Goal: Task Accomplishment & Management: Use online tool/utility

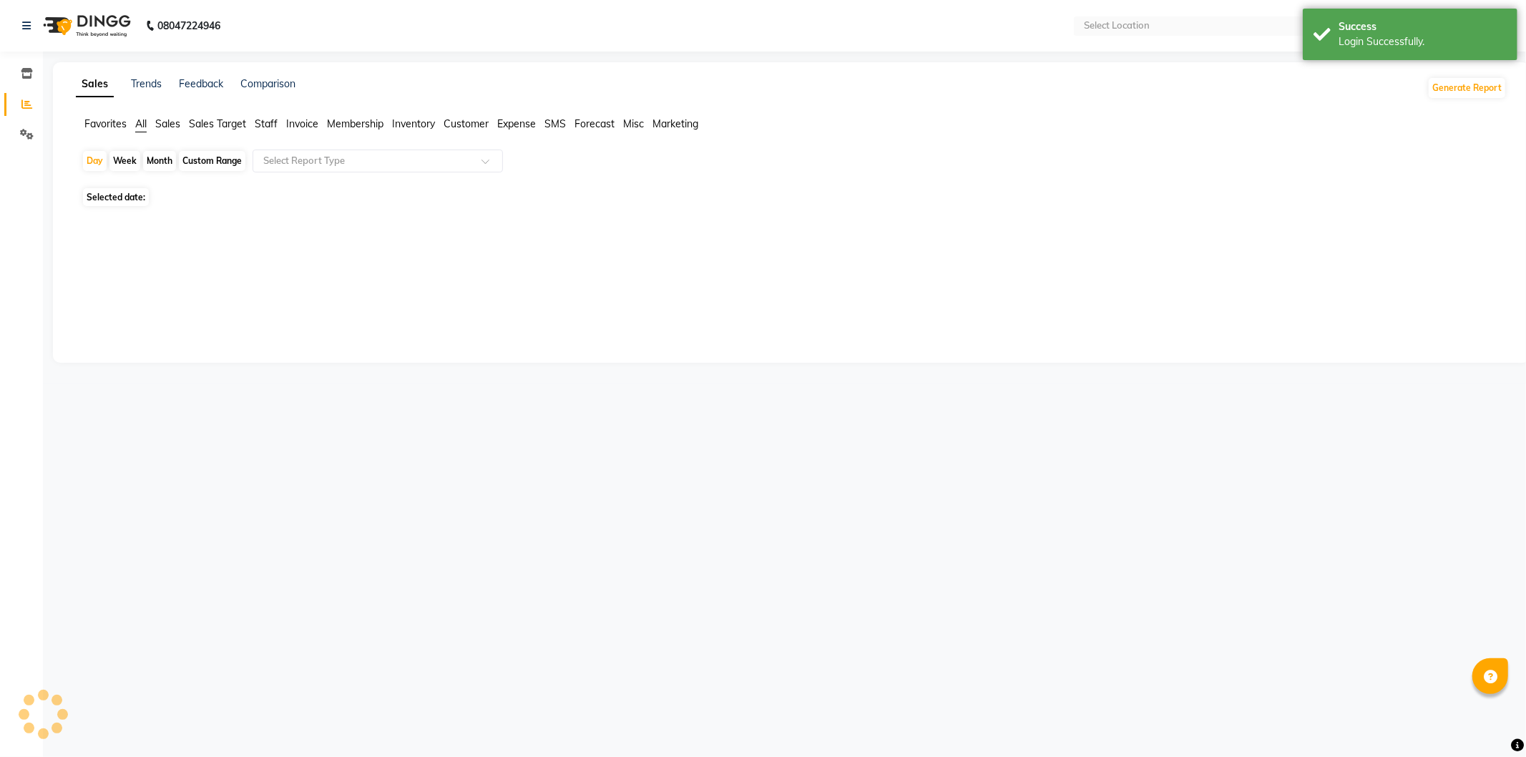
select select "en"
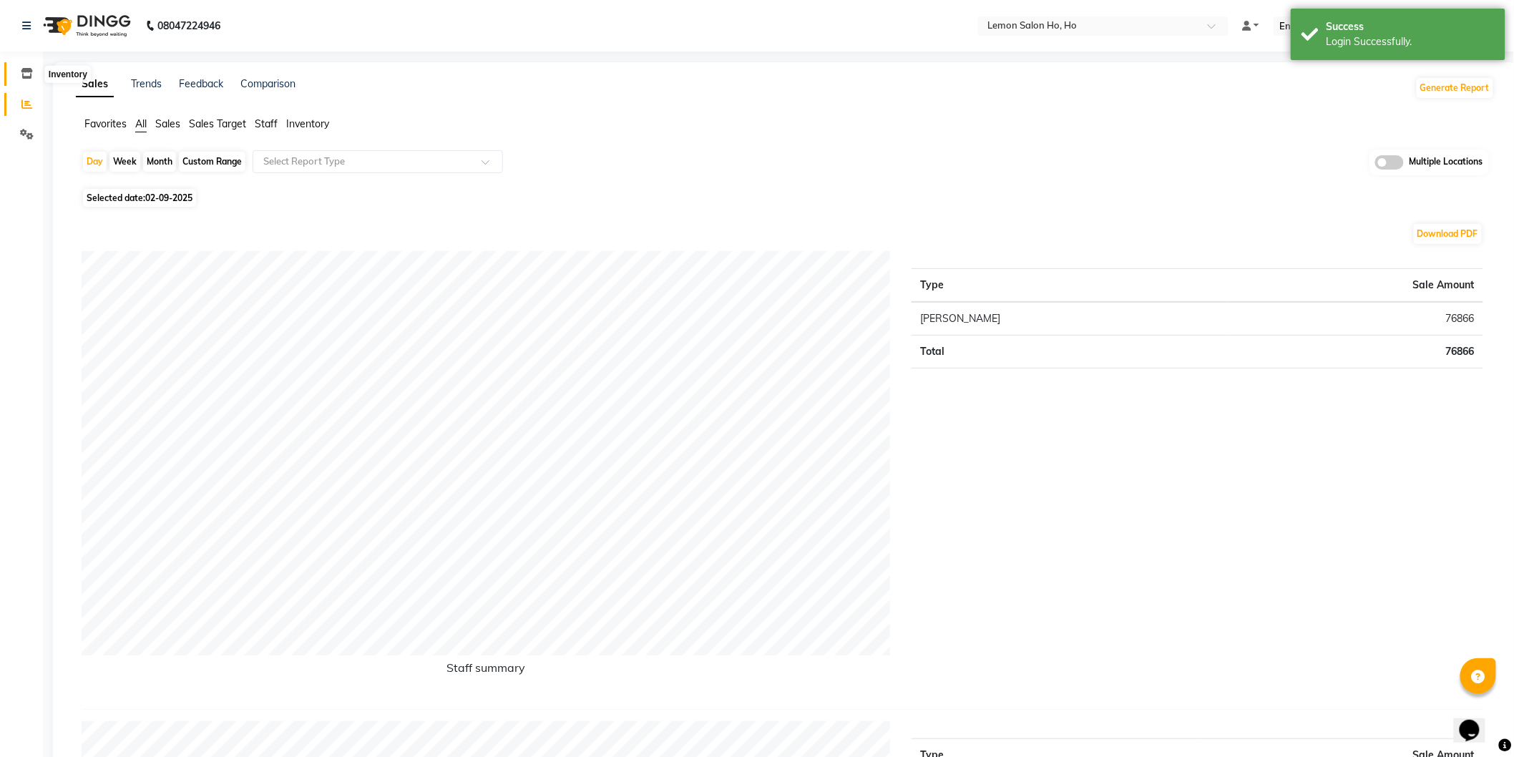
click at [21, 69] on icon at bounding box center [27, 73] width 12 height 11
select select
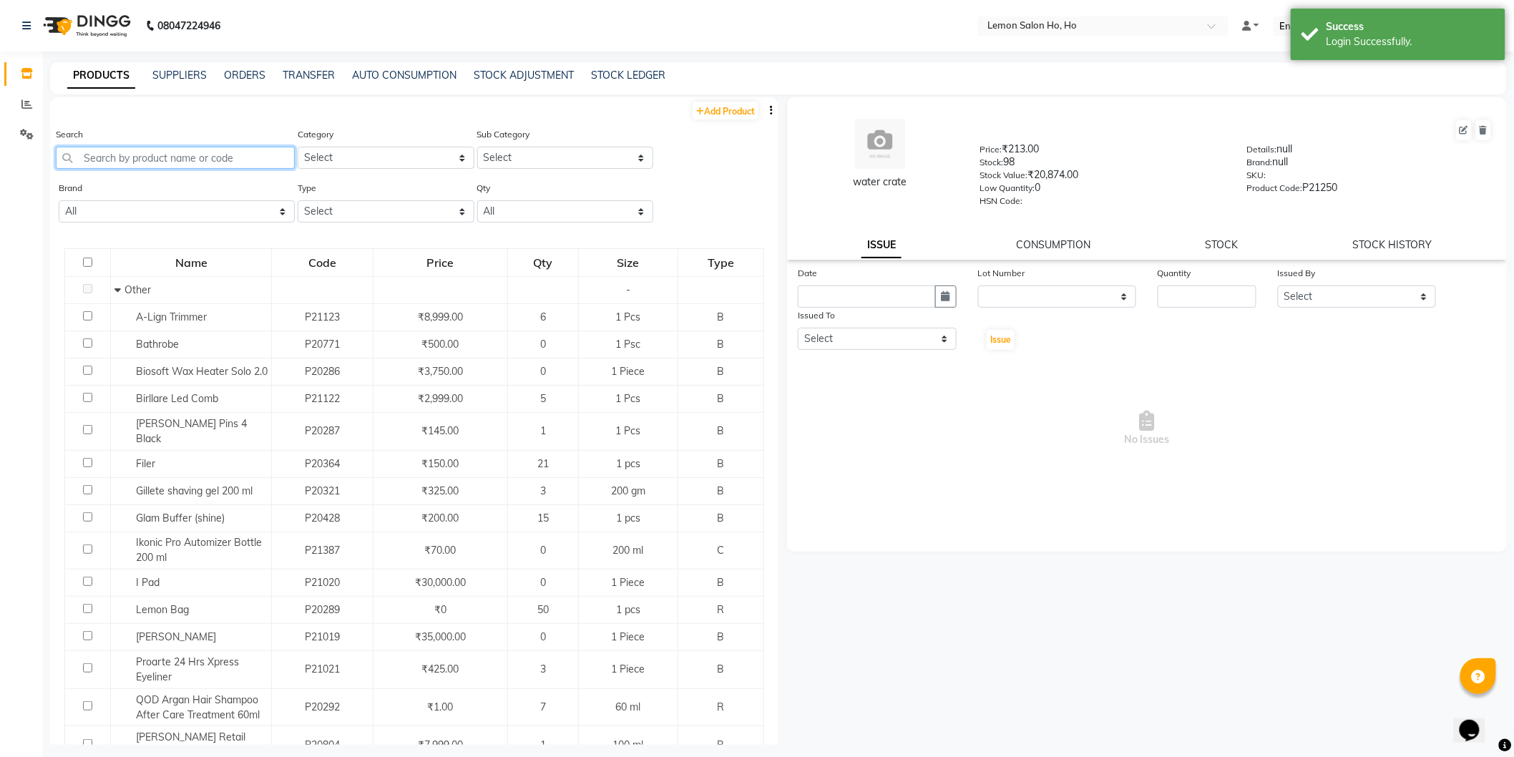
click at [198, 165] on input "text" at bounding box center [175, 158] width 239 height 22
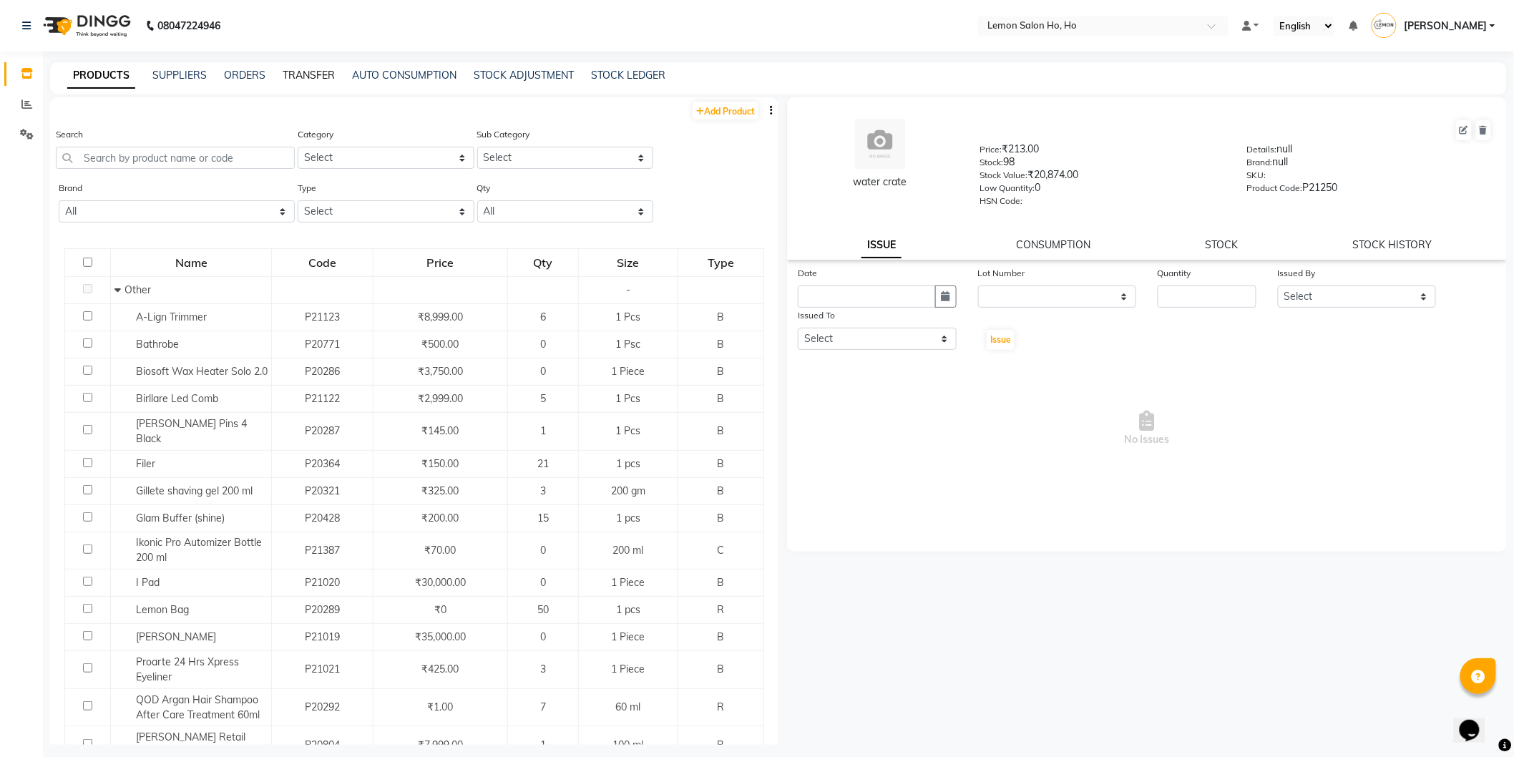
click at [311, 74] on link "TRANSFER" at bounding box center [309, 75] width 52 height 13
select select "sender"
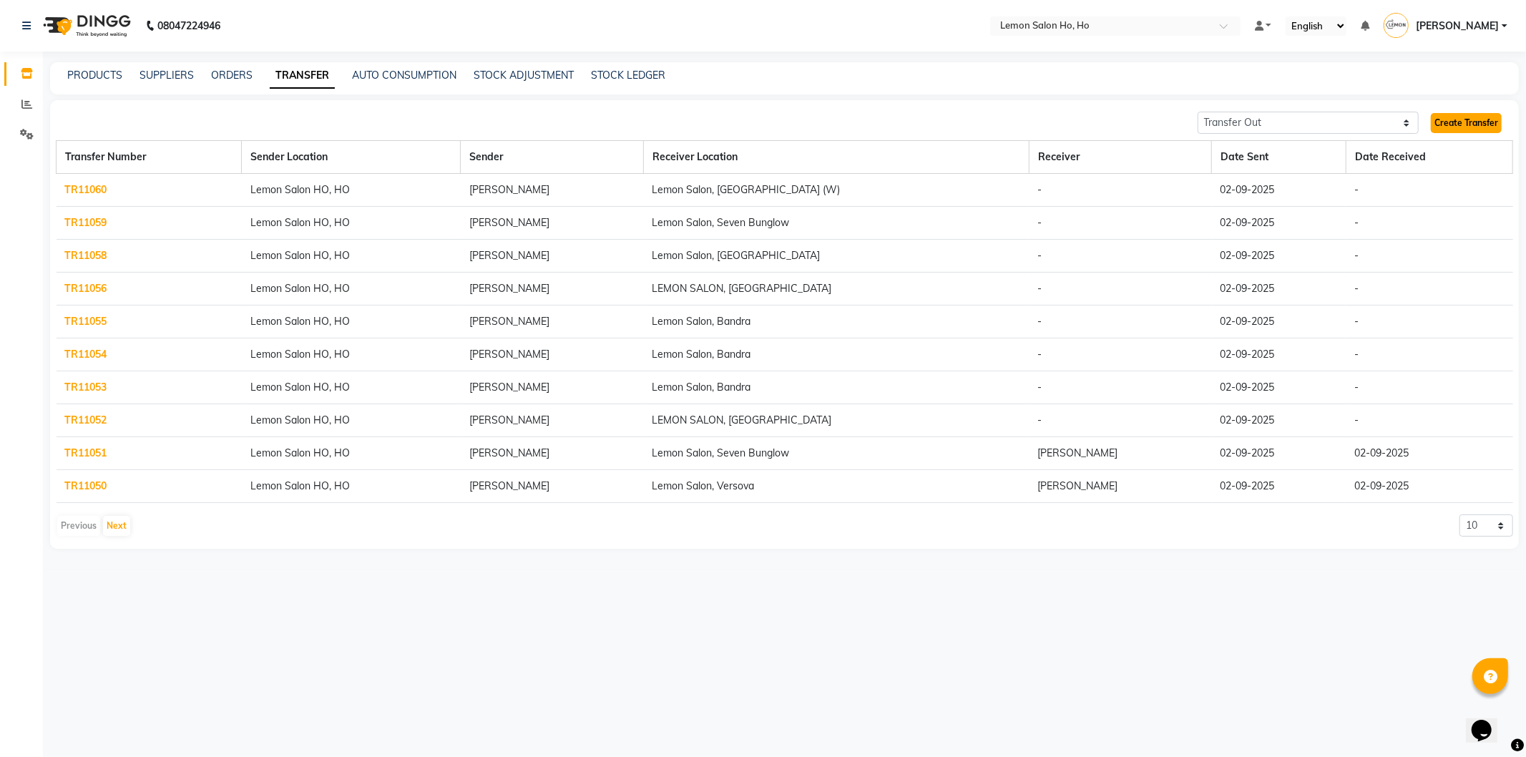
click at [1461, 125] on link "Create Transfer" at bounding box center [1466, 123] width 71 height 20
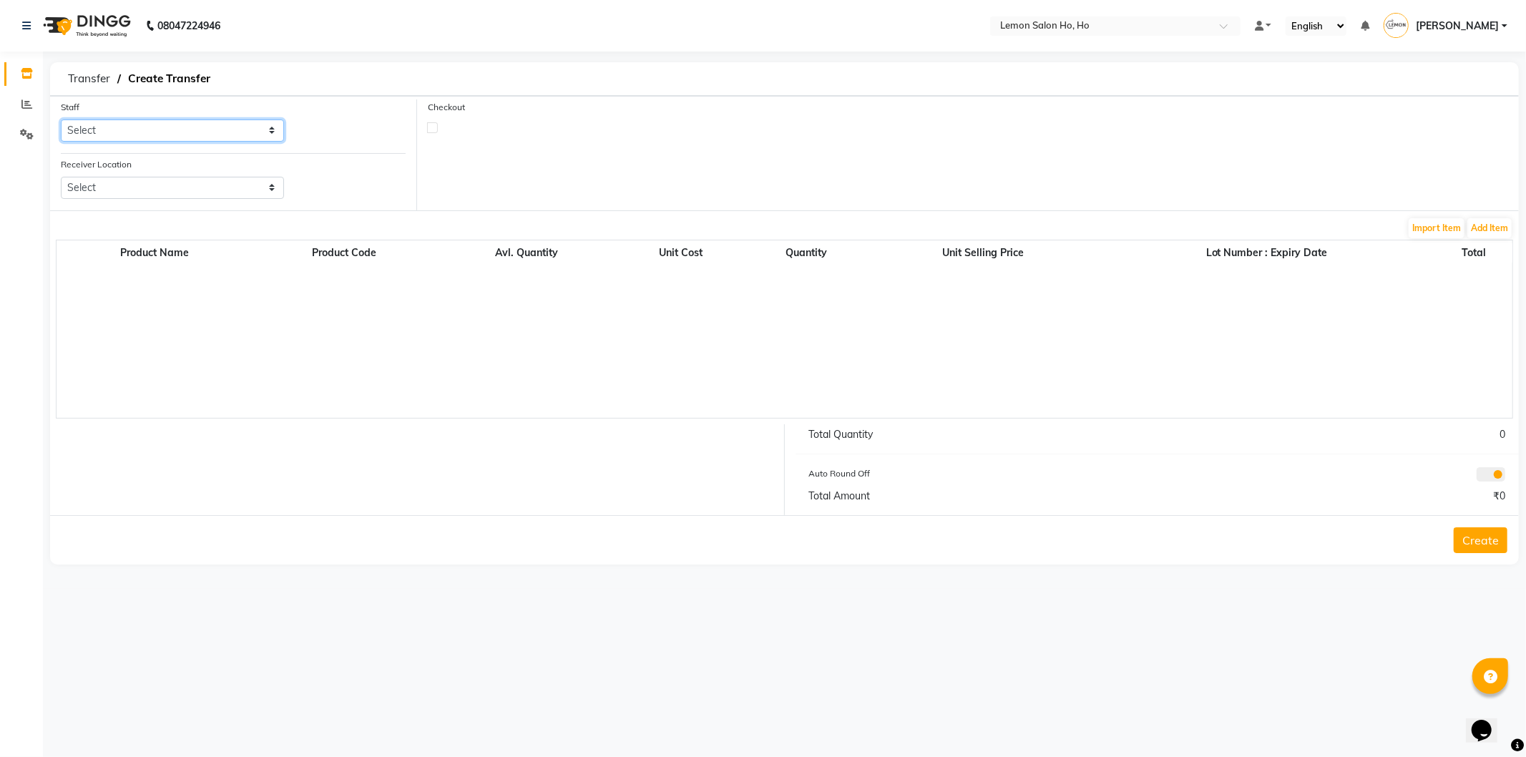
click at [155, 134] on select "Select [PERSON_NAME] [PERSON_NAME] DC DINGG Support [PERSON_NAME] [PERSON_NAME]…" at bounding box center [172, 131] width 223 height 22
select select "34406"
click at [61, 120] on select "Select [PERSON_NAME] [PERSON_NAME] DC DINGG Support [PERSON_NAME] [PERSON_NAME]…" at bounding box center [172, 131] width 223 height 22
click at [175, 197] on select "Select Lemon Salon, Lokhandwala [GEOGRAPHIC_DATA], [GEOGRAPHIC_DATA], Seven Bun…" at bounding box center [172, 188] width 223 height 22
select select "3565"
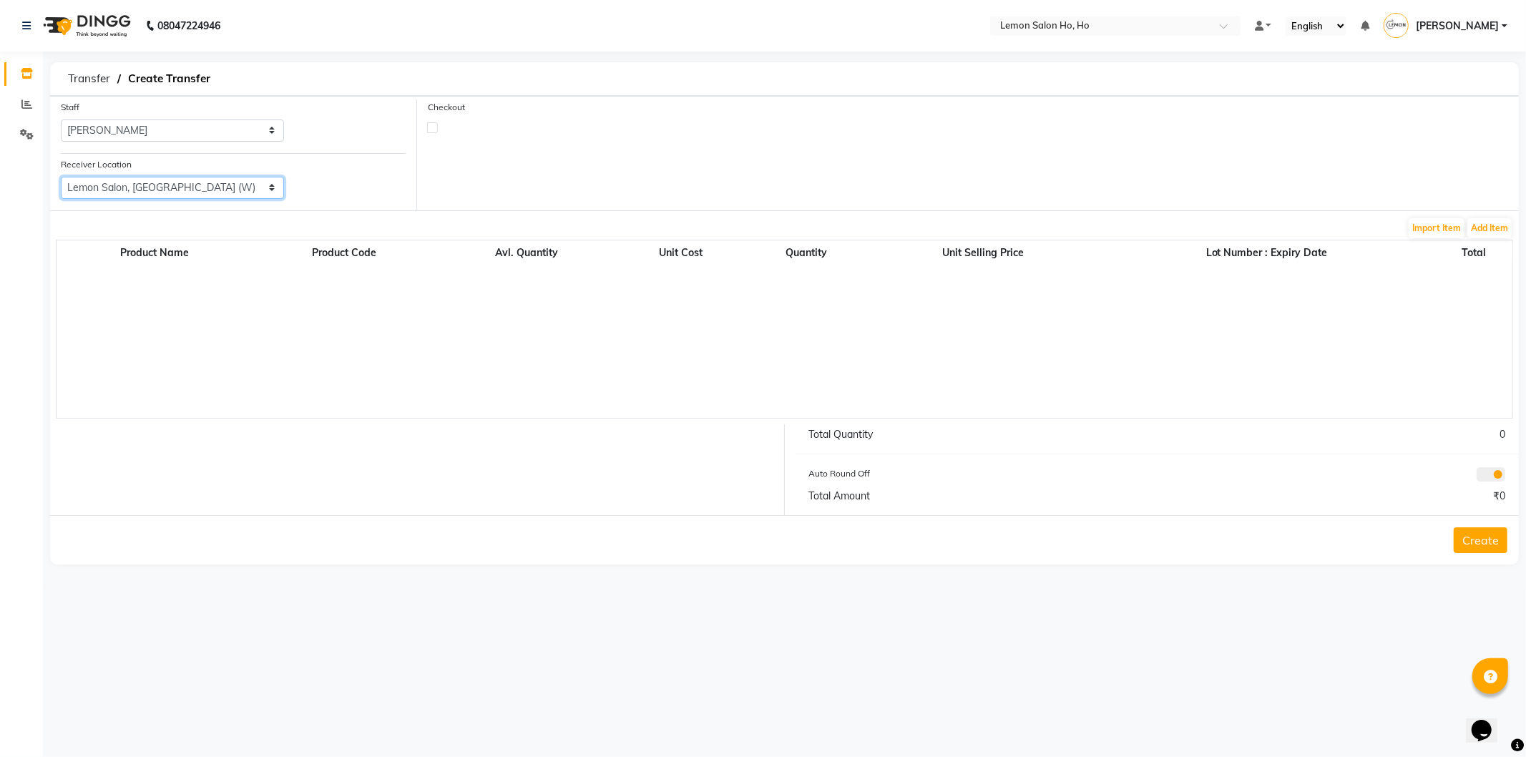
click at [61, 177] on select "Select Lemon Salon, Lokhandwala [GEOGRAPHIC_DATA], [GEOGRAPHIC_DATA], Seven Bun…" at bounding box center [172, 188] width 223 height 22
click at [1472, 223] on button "Add Item" at bounding box center [1490, 228] width 44 height 20
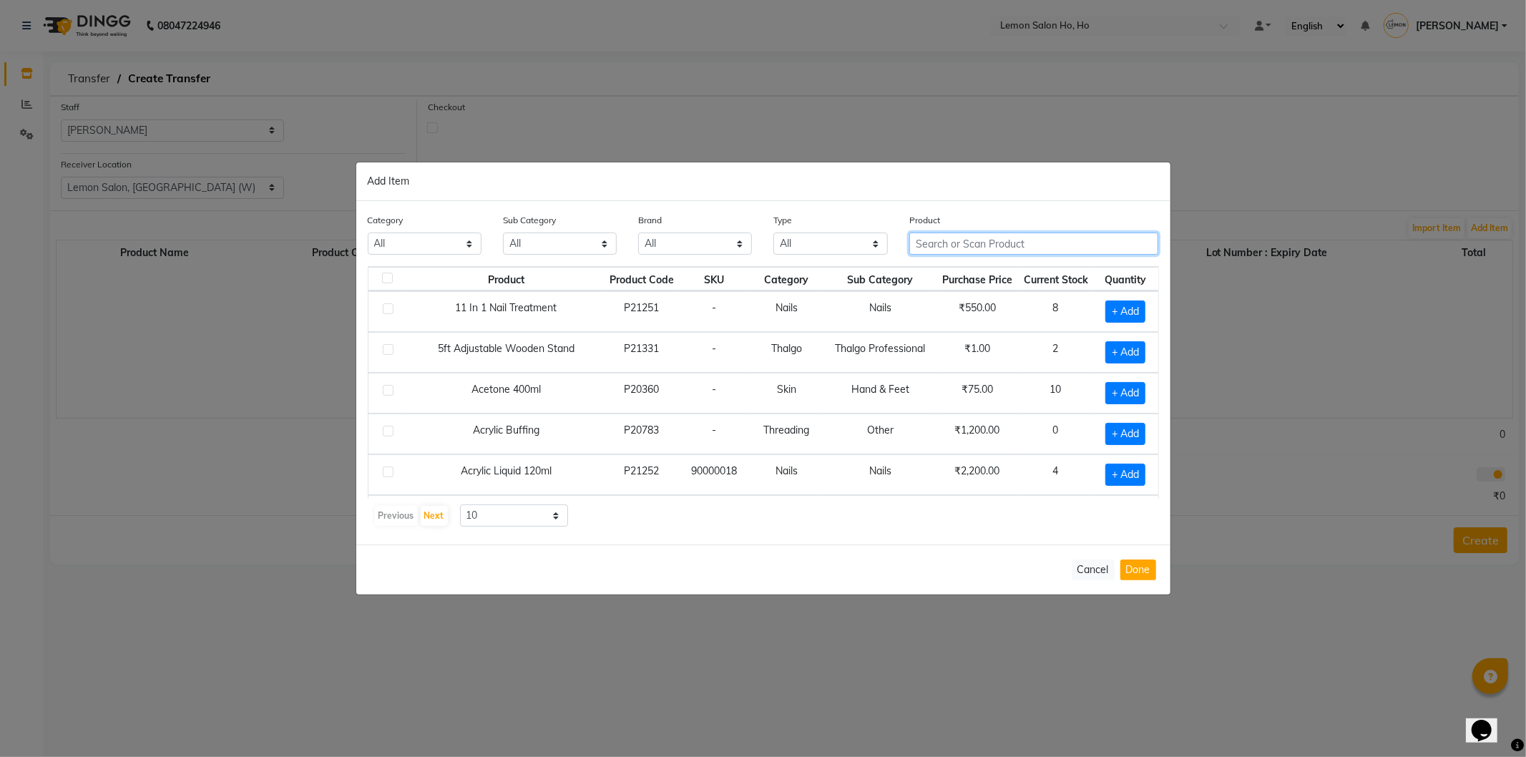
click at [1025, 240] on input "text" at bounding box center [1035, 244] width 250 height 22
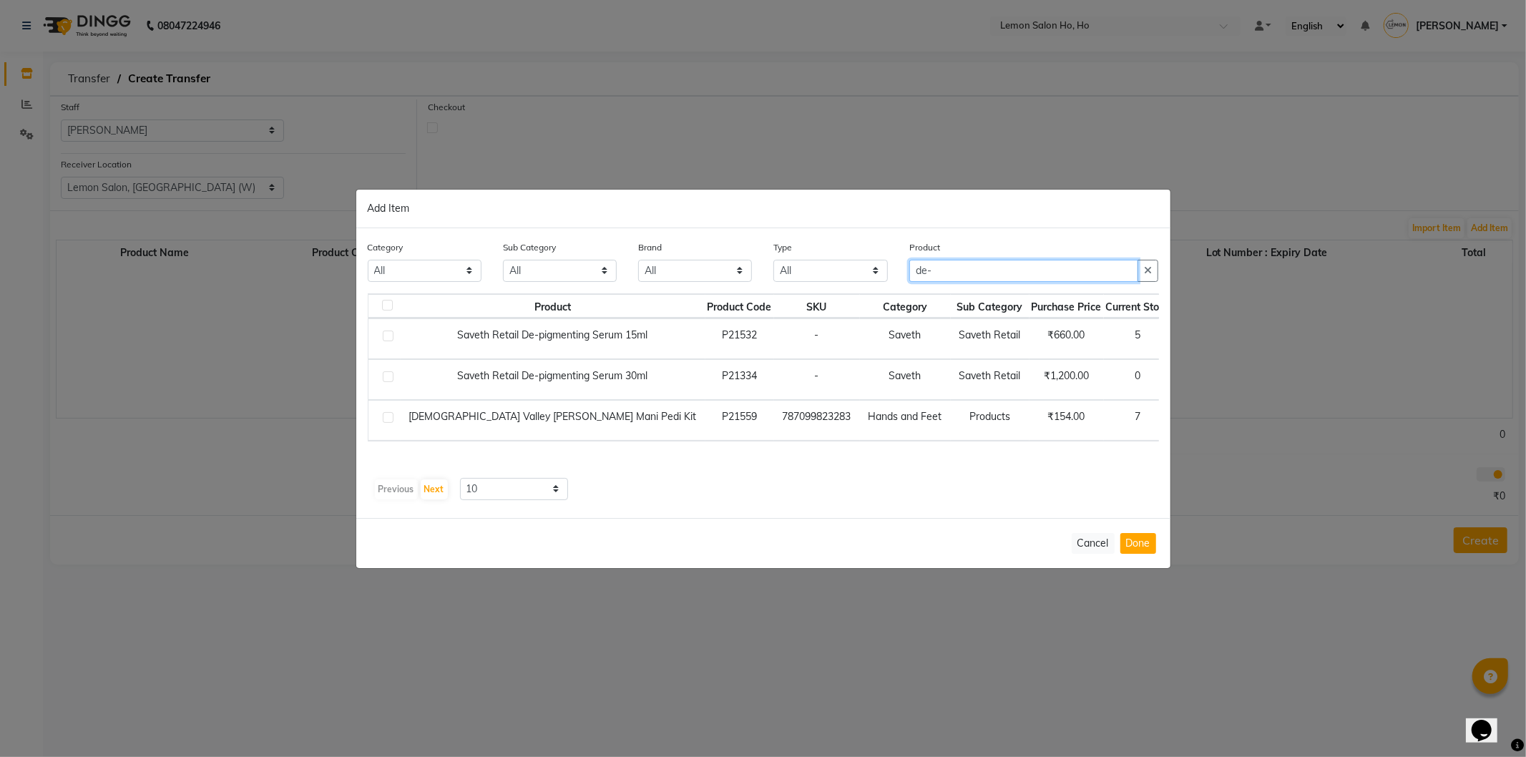
type input "de-"
click at [1181, 339] on span "+ Add" at bounding box center [1201, 339] width 40 height 22
checkbox input "true"
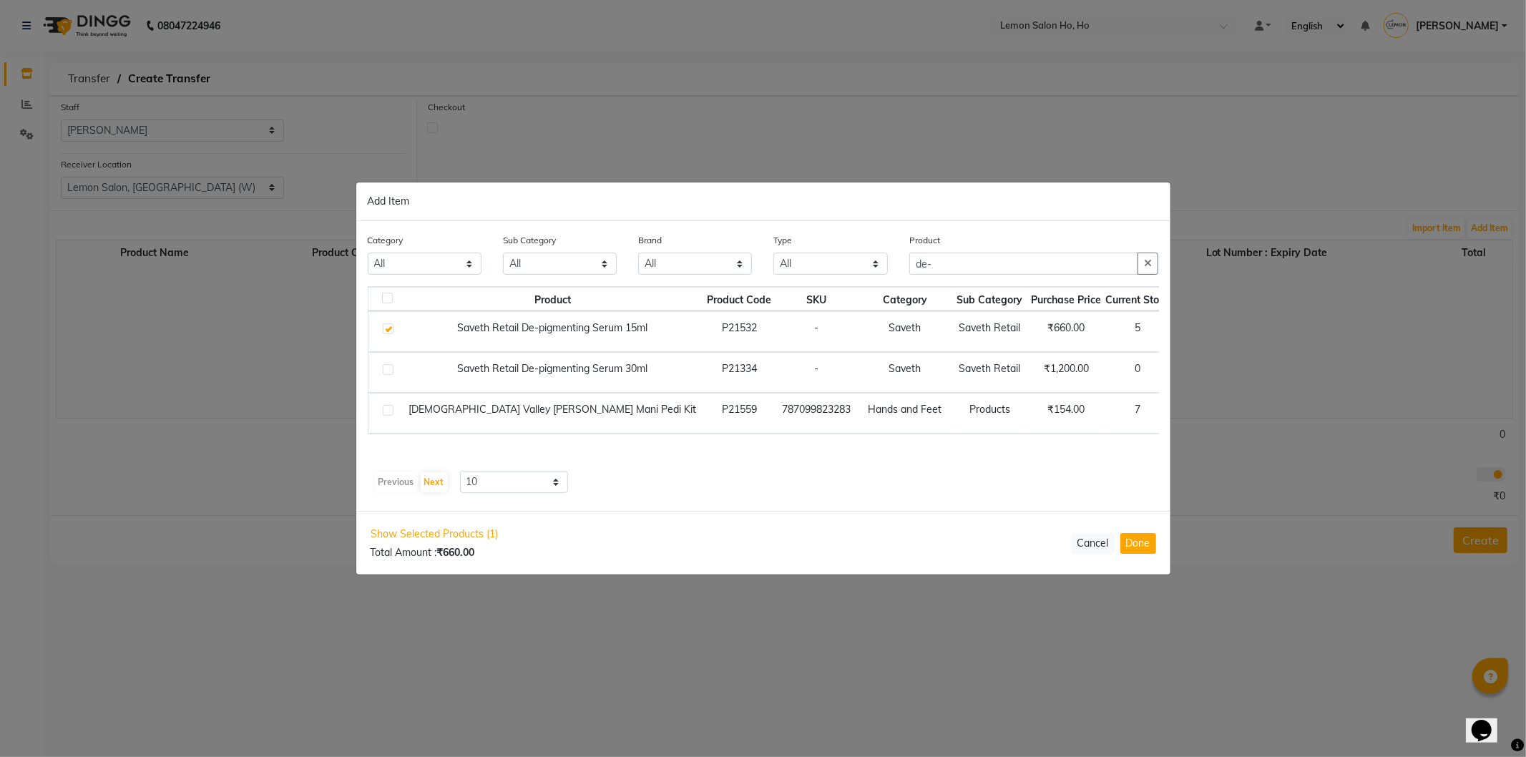
click at [1217, 331] on icon at bounding box center [1221, 331] width 9 height 10
type input "5"
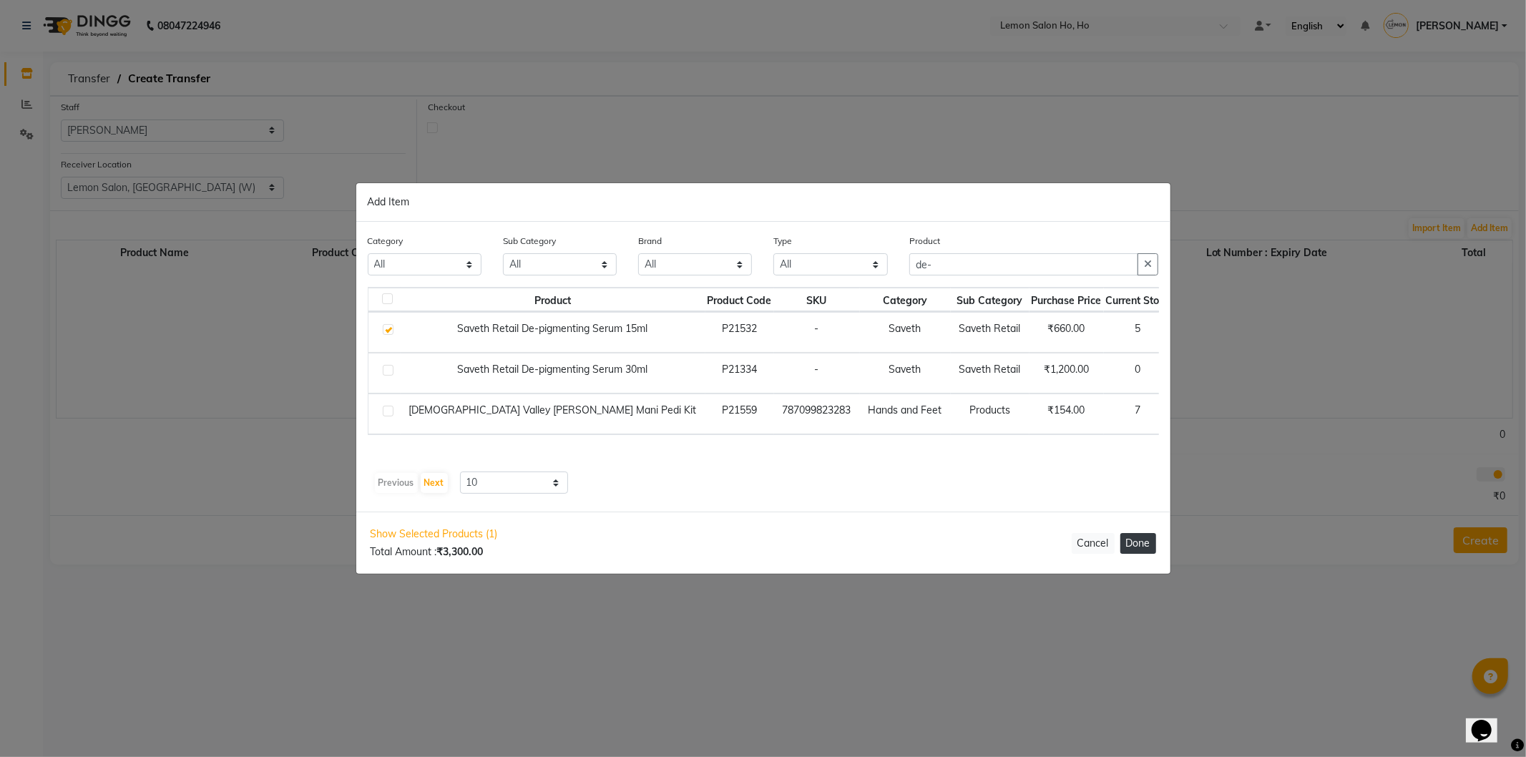
click at [1141, 546] on button "Done" at bounding box center [1139, 543] width 36 height 21
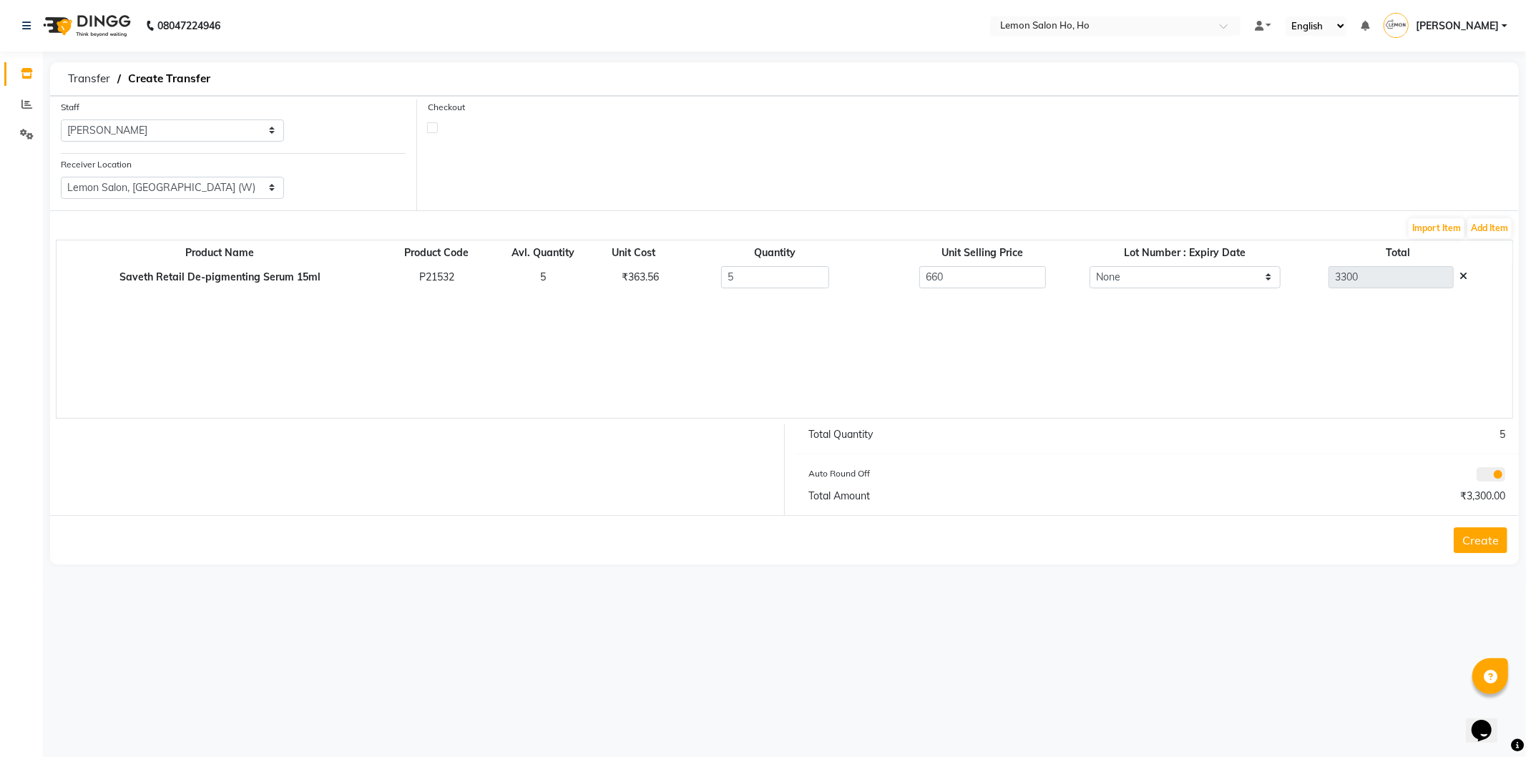
click at [433, 130] on label at bounding box center [432, 127] width 11 height 11
click at [433, 130] on input "checkbox" at bounding box center [432, 126] width 9 height 9
checkbox input "true"
select select "true"
select select "2069"
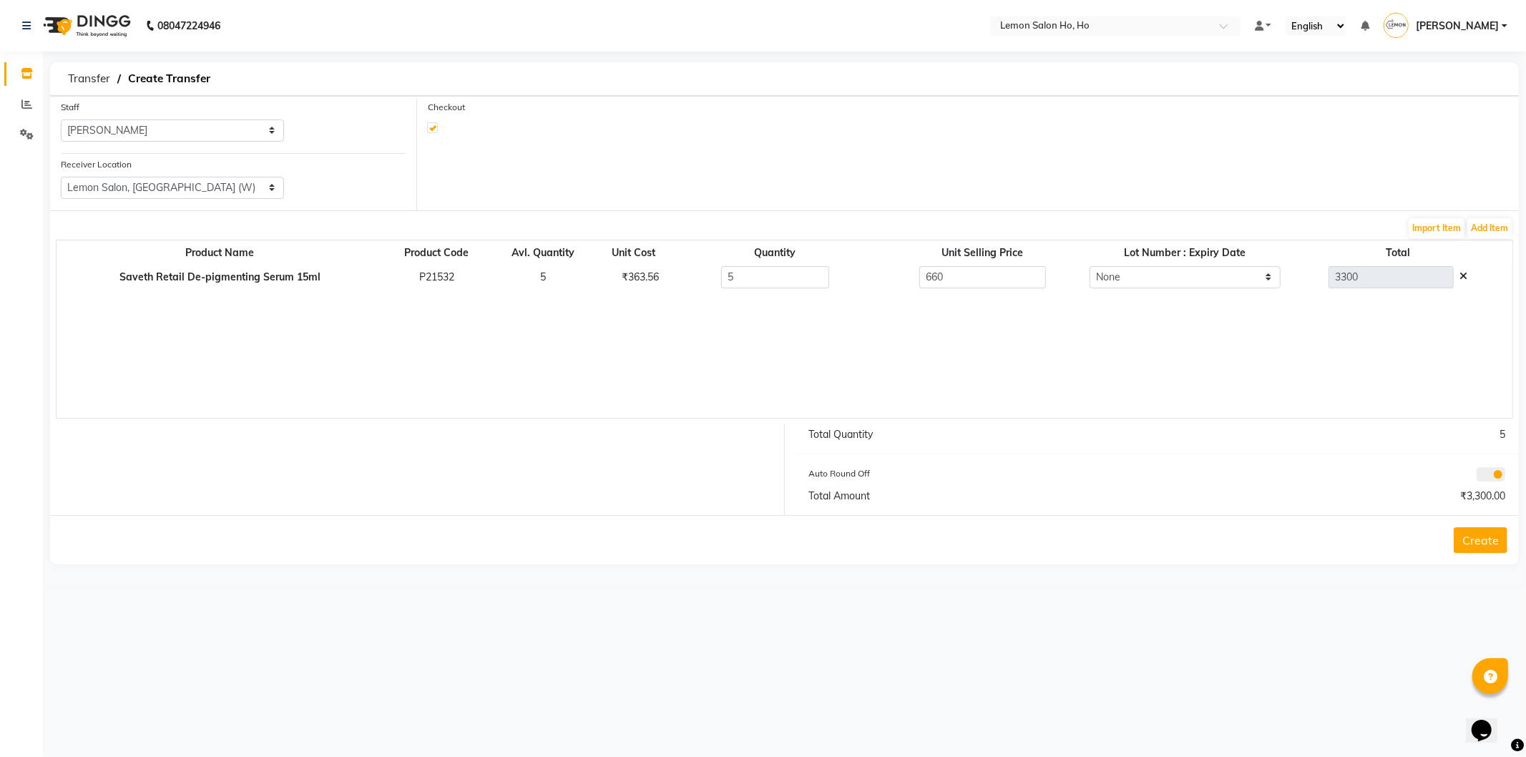
select select "2069"
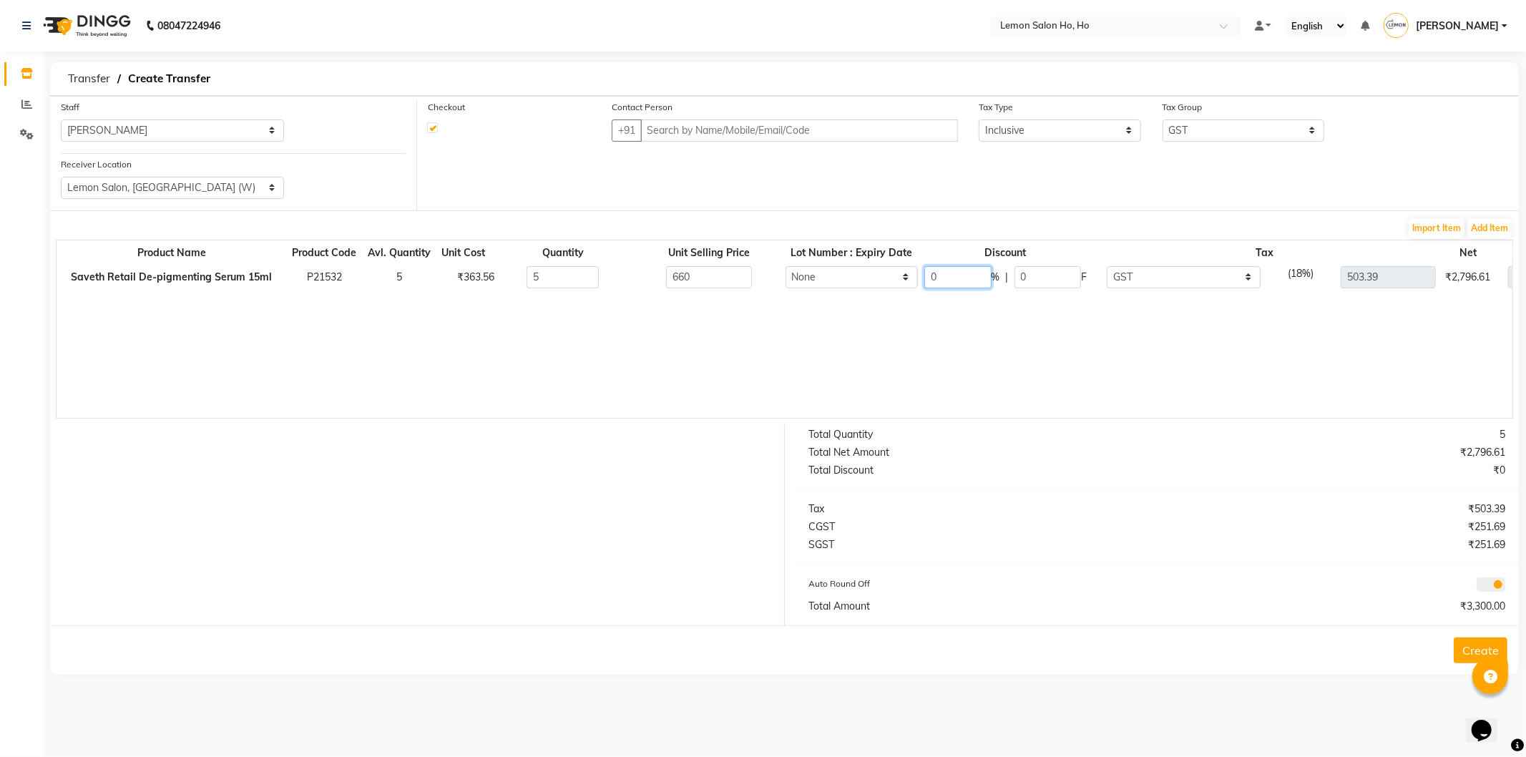
click at [960, 278] on input "0" at bounding box center [958, 277] width 67 height 22
type input "30"
type input "2310"
type input "198"
type input "352.37"
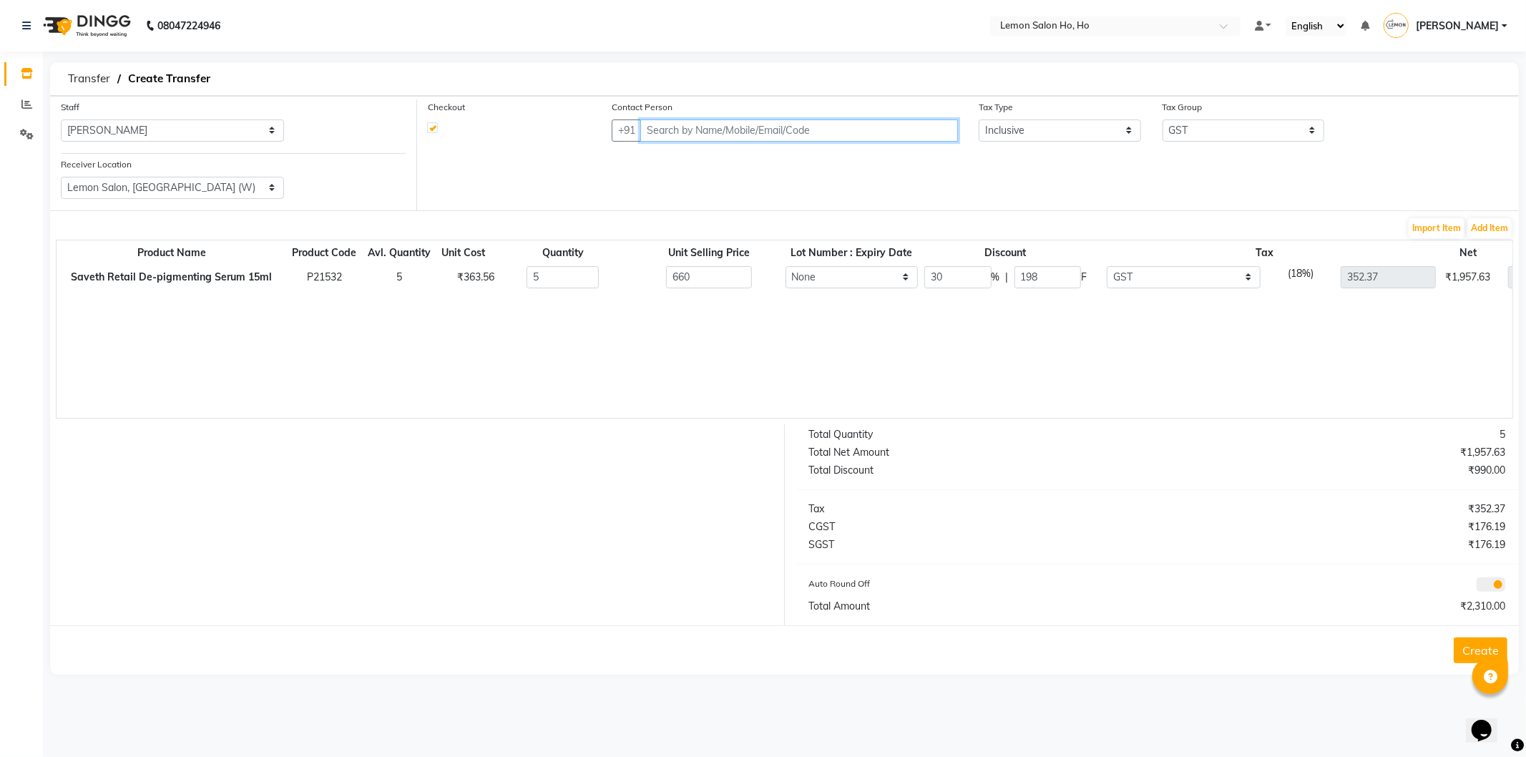
click at [786, 126] on input "text" at bounding box center [799, 131] width 318 height 22
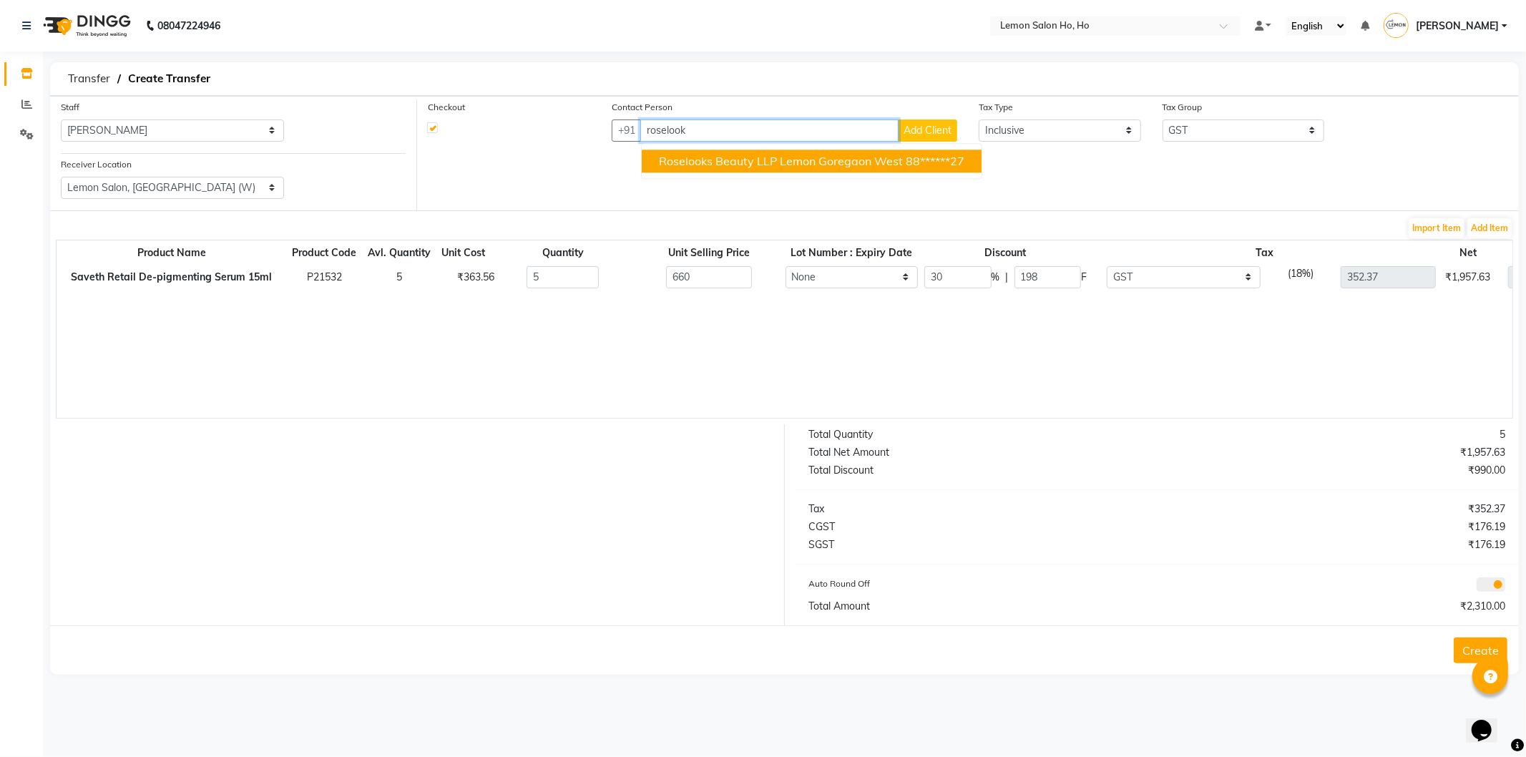
click at [822, 154] on span "Roselooks Beauty LLP Lemon Goregaon West" at bounding box center [781, 161] width 244 height 14
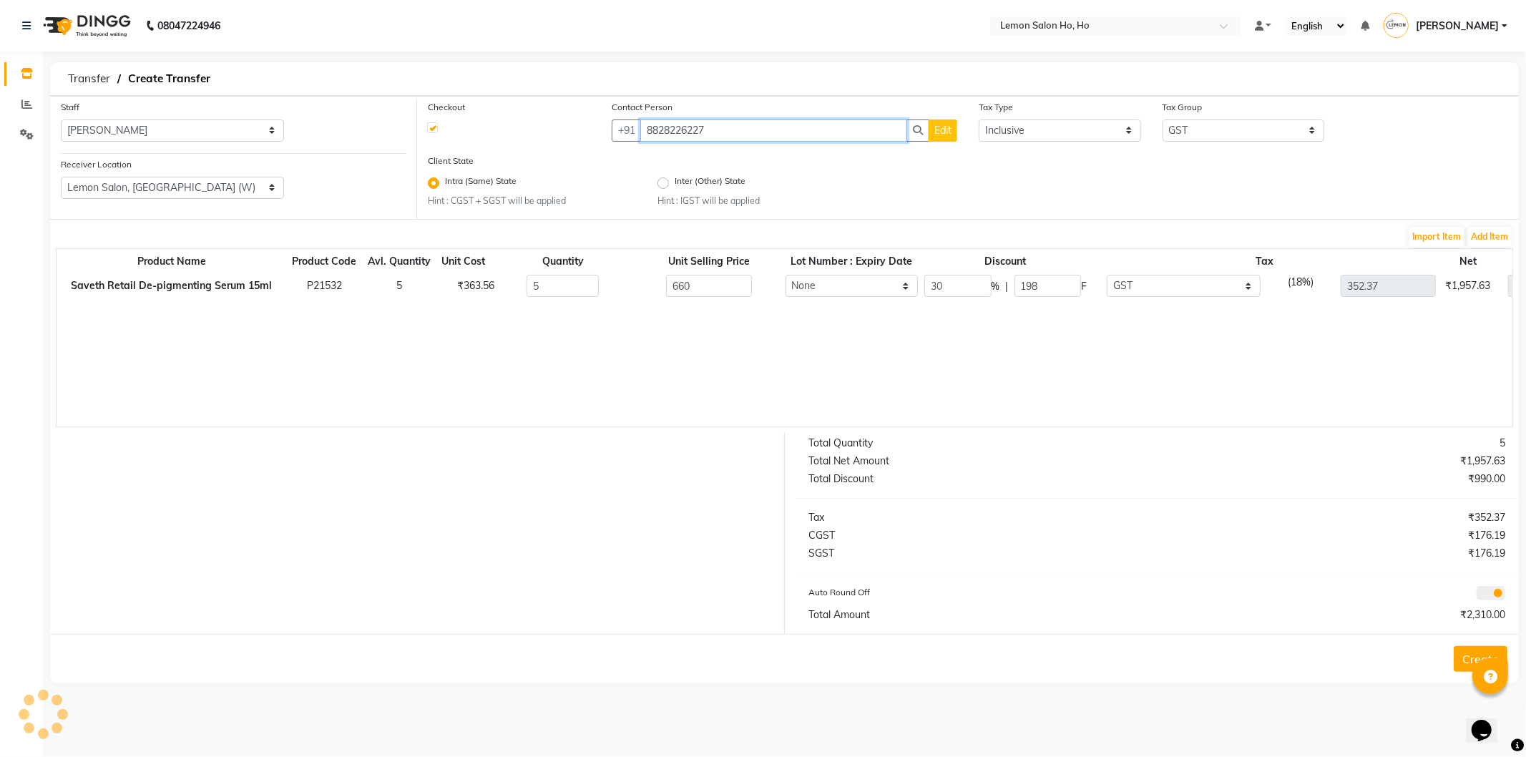
type input "8828226227"
click at [1468, 653] on button "Create" at bounding box center [1481, 659] width 54 height 26
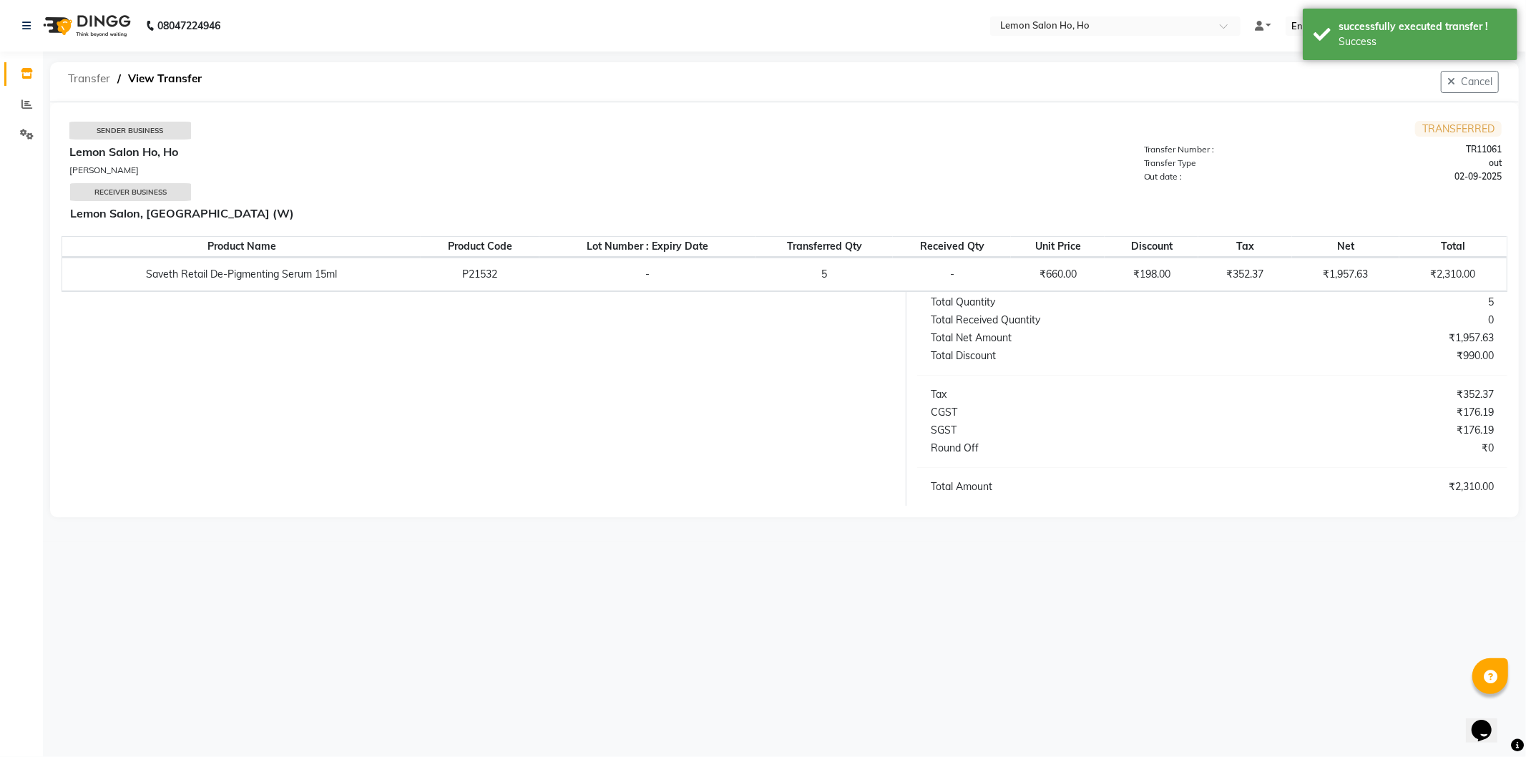
click at [89, 77] on span "Transfer" at bounding box center [89, 79] width 57 height 26
select select "sender"
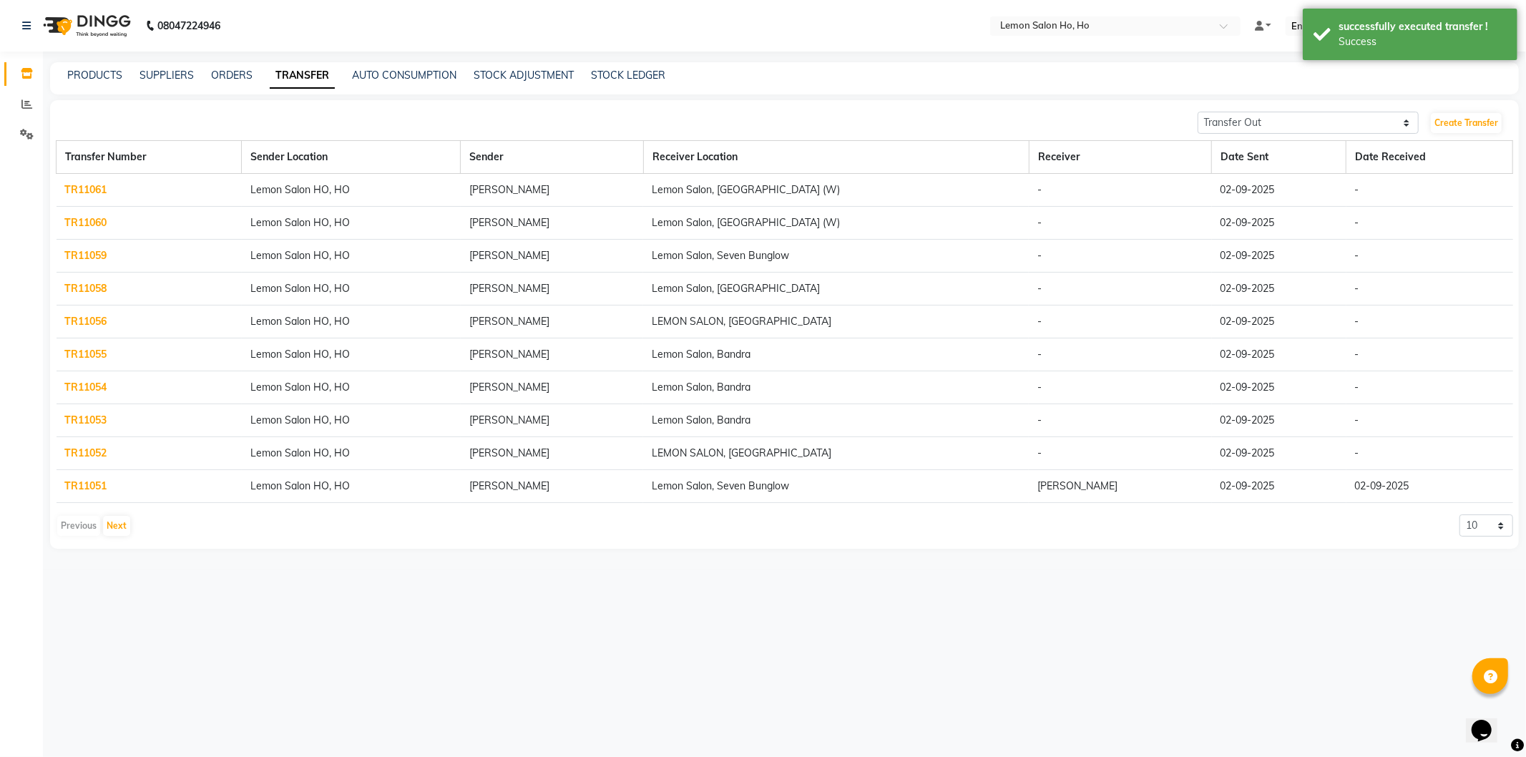
click at [1296, 79] on div "PRODUCTS SUPPLIERS ORDERS TRANSFER AUTO CONSUMPTION STOCK ADJUSTMENT STOCK LEDG…" at bounding box center [776, 75] width 1452 height 15
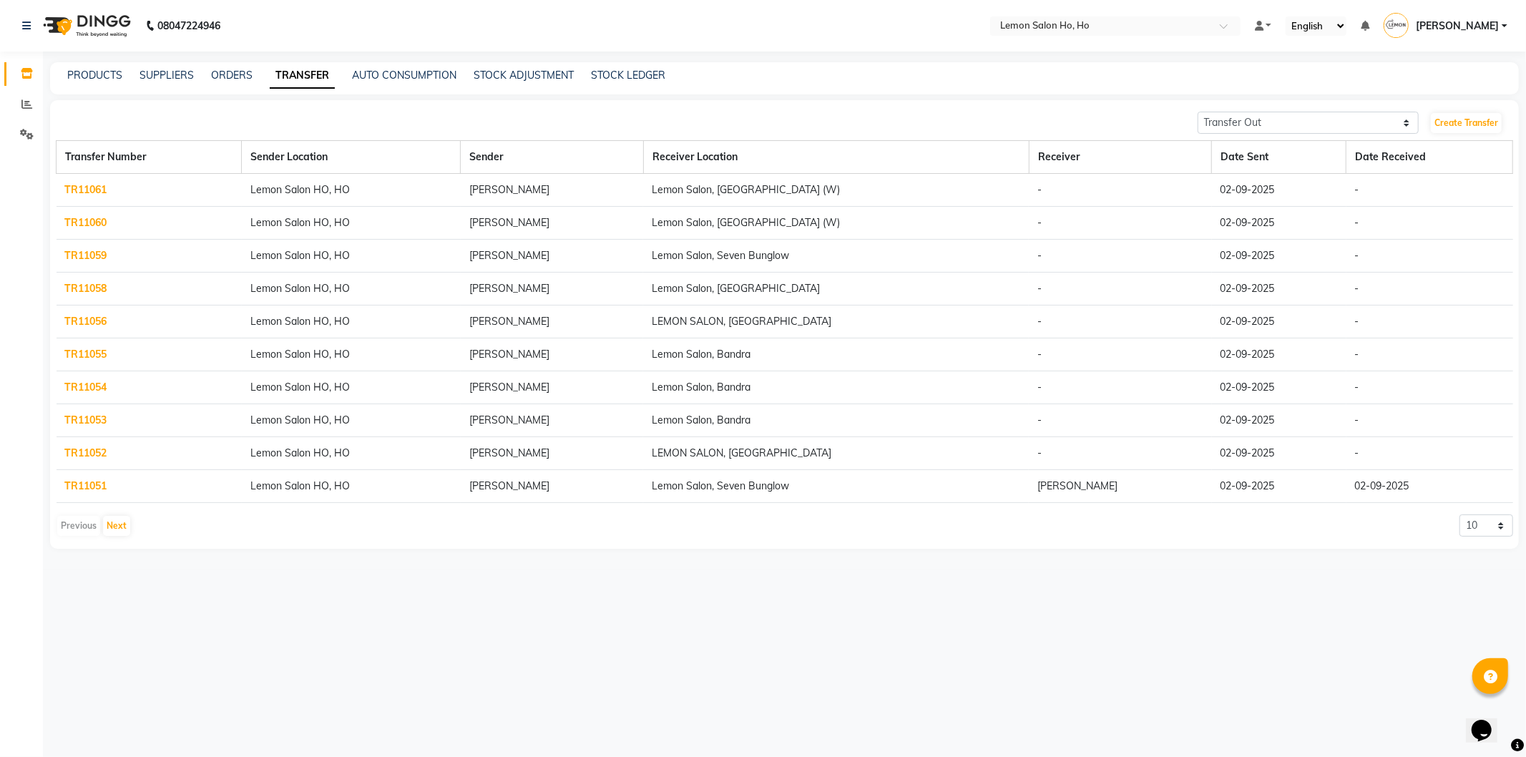
click at [1446, 31] on span "[PERSON_NAME]" at bounding box center [1457, 26] width 83 height 15
click at [1448, 97] on link "Sign out" at bounding box center [1434, 103] width 131 height 22
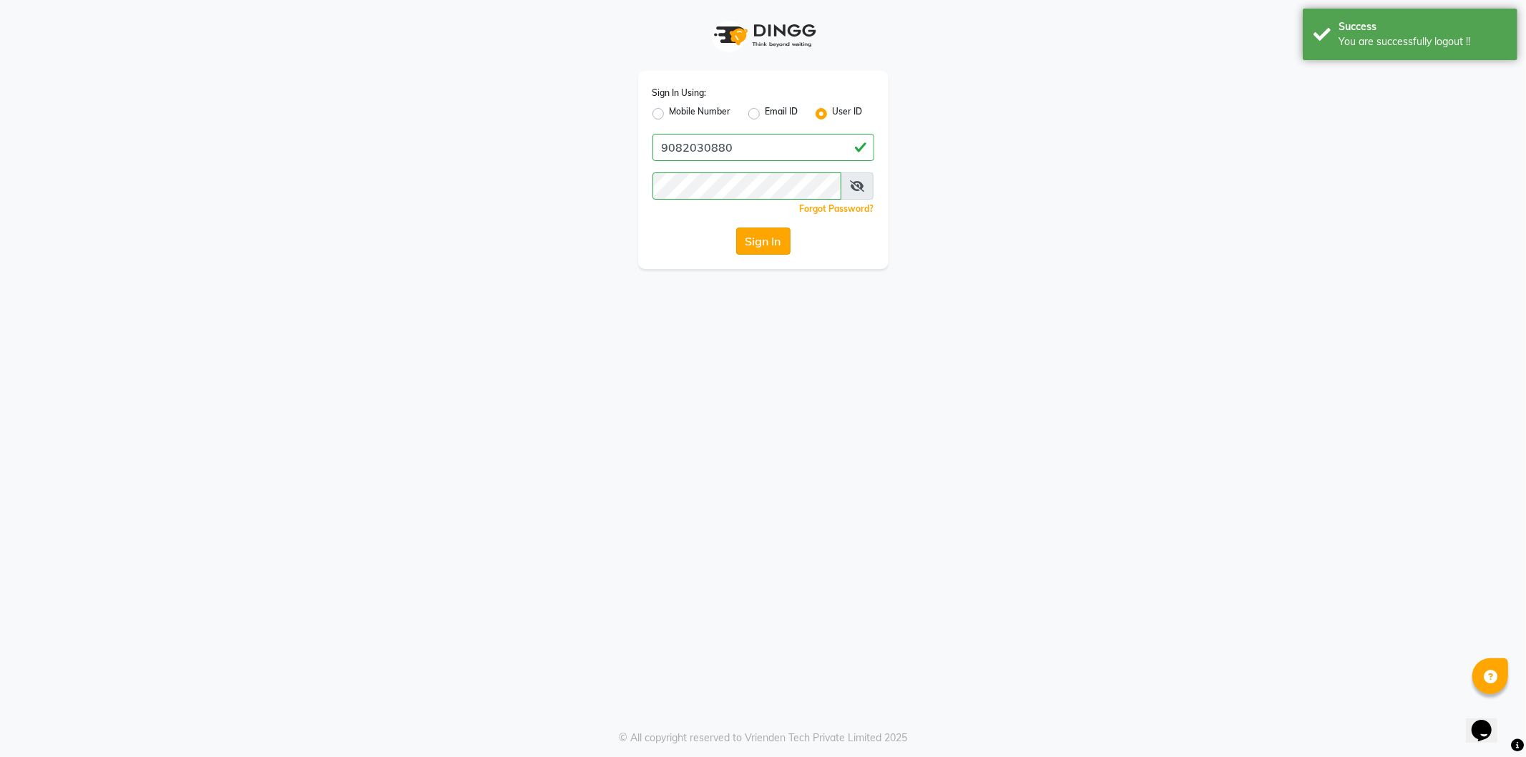
click at [784, 236] on button "Sign In" at bounding box center [763, 241] width 54 height 27
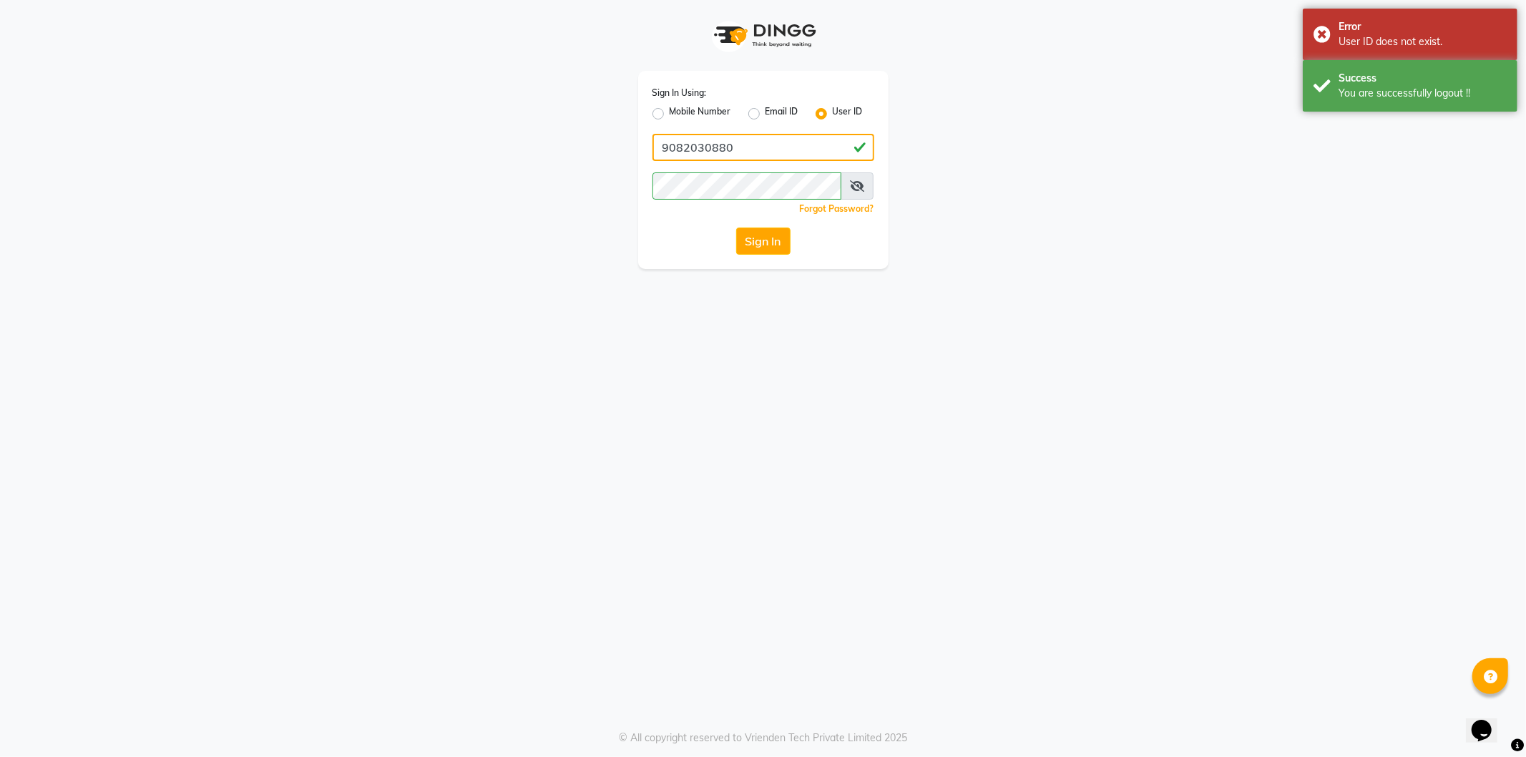
click at [785, 145] on input "9082030880" at bounding box center [764, 147] width 222 height 27
click at [695, 224] on div "Sign In Using: Mobile Number Email ID User ID 9082030880 Remember me Forgot Pas…" at bounding box center [763, 170] width 250 height 198
click at [799, 242] on div "Sign In" at bounding box center [764, 241] width 222 height 27
click at [764, 238] on button "Sign In" at bounding box center [763, 241] width 54 height 27
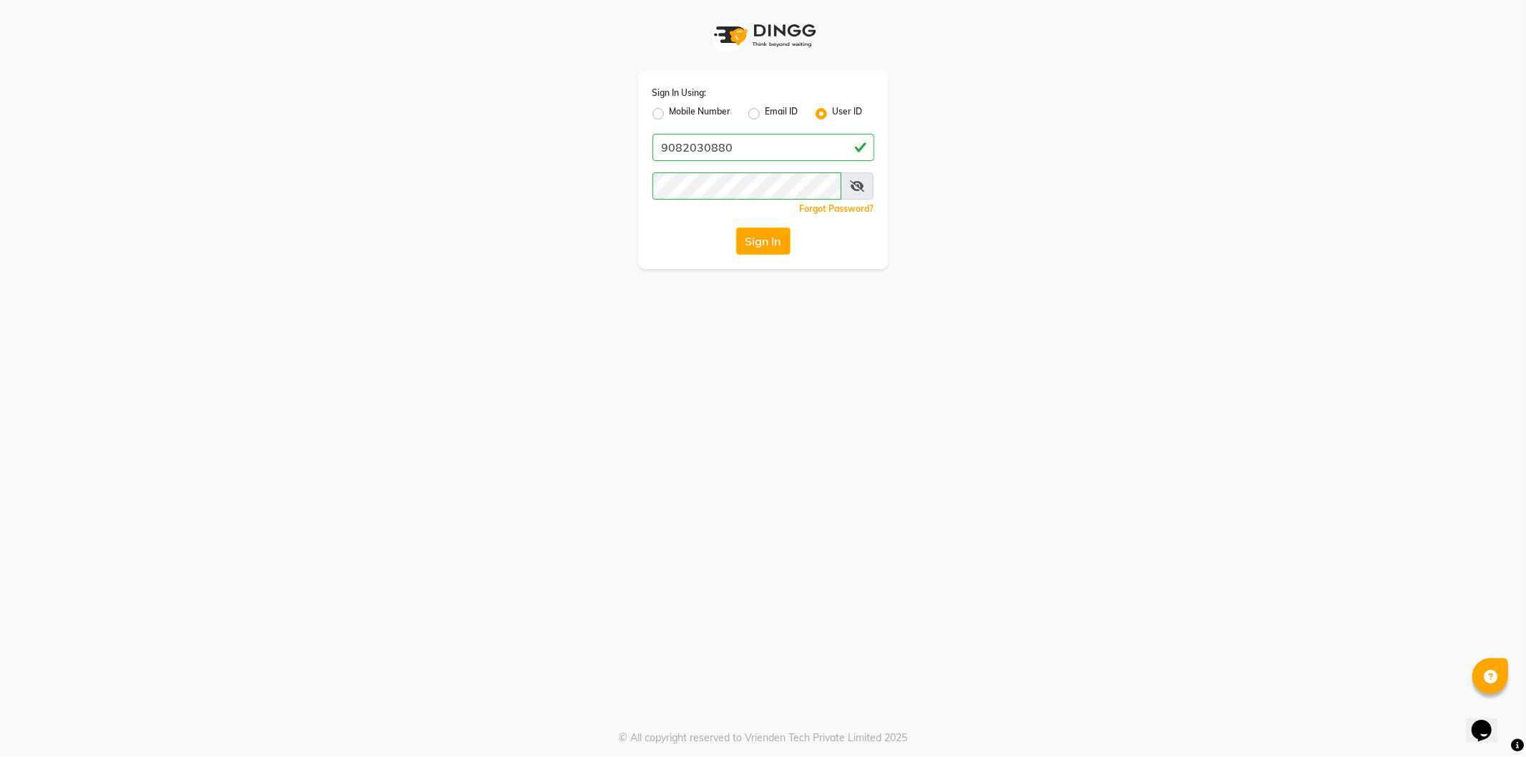
click at [700, 247] on div "Sign In" at bounding box center [764, 241] width 222 height 27
click at [746, 244] on button "Sign In" at bounding box center [763, 241] width 54 height 27
click at [694, 230] on div "Sign In" at bounding box center [764, 241] width 222 height 27
click at [777, 246] on button "Sign In" at bounding box center [763, 241] width 54 height 27
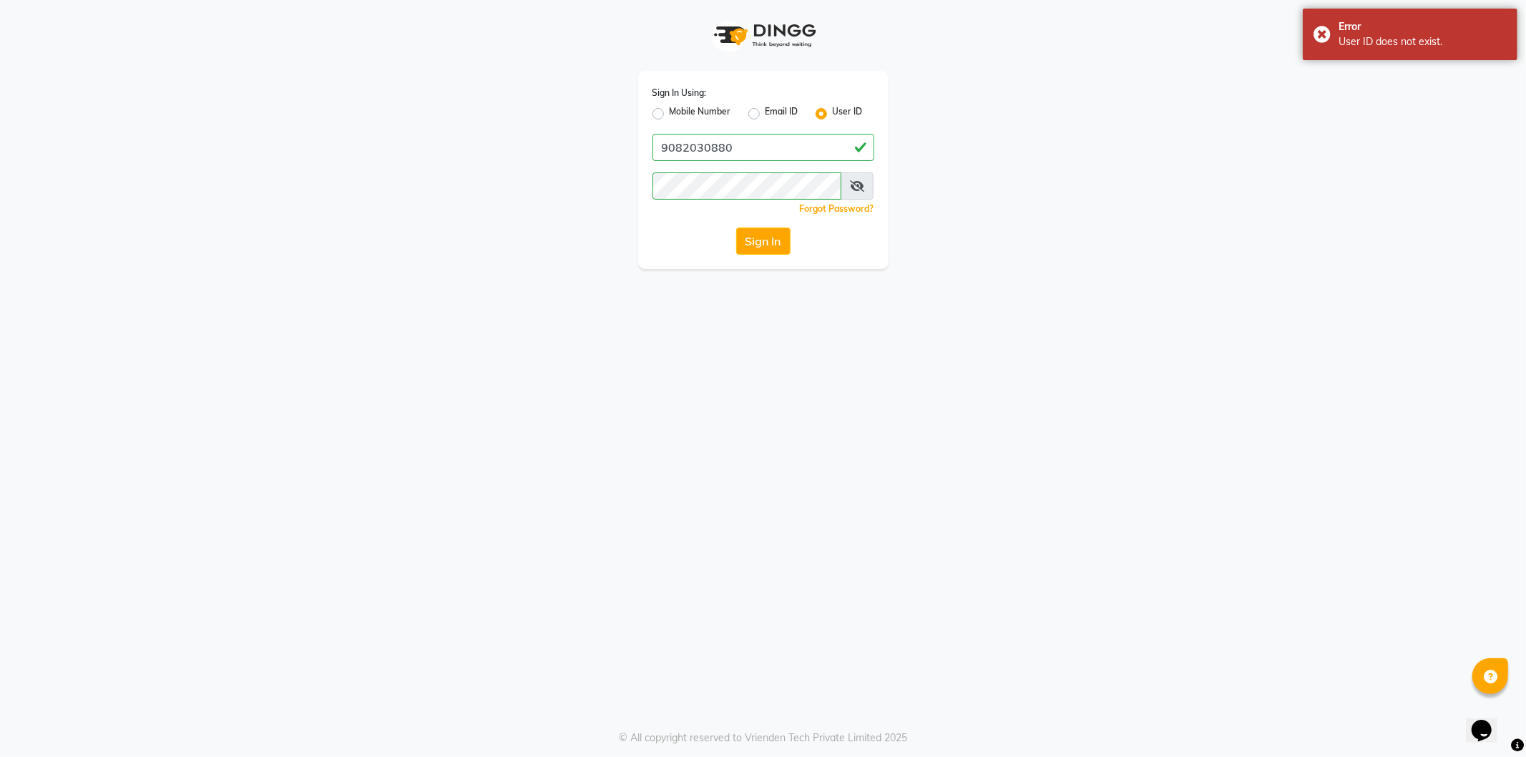
click at [670, 112] on label "Mobile Number" at bounding box center [701, 113] width 62 height 17
click at [670, 112] on input "Mobile Number" at bounding box center [674, 109] width 9 height 9
radio input "true"
radio input "false"
click at [803, 152] on input "Username" at bounding box center [788, 147] width 174 height 27
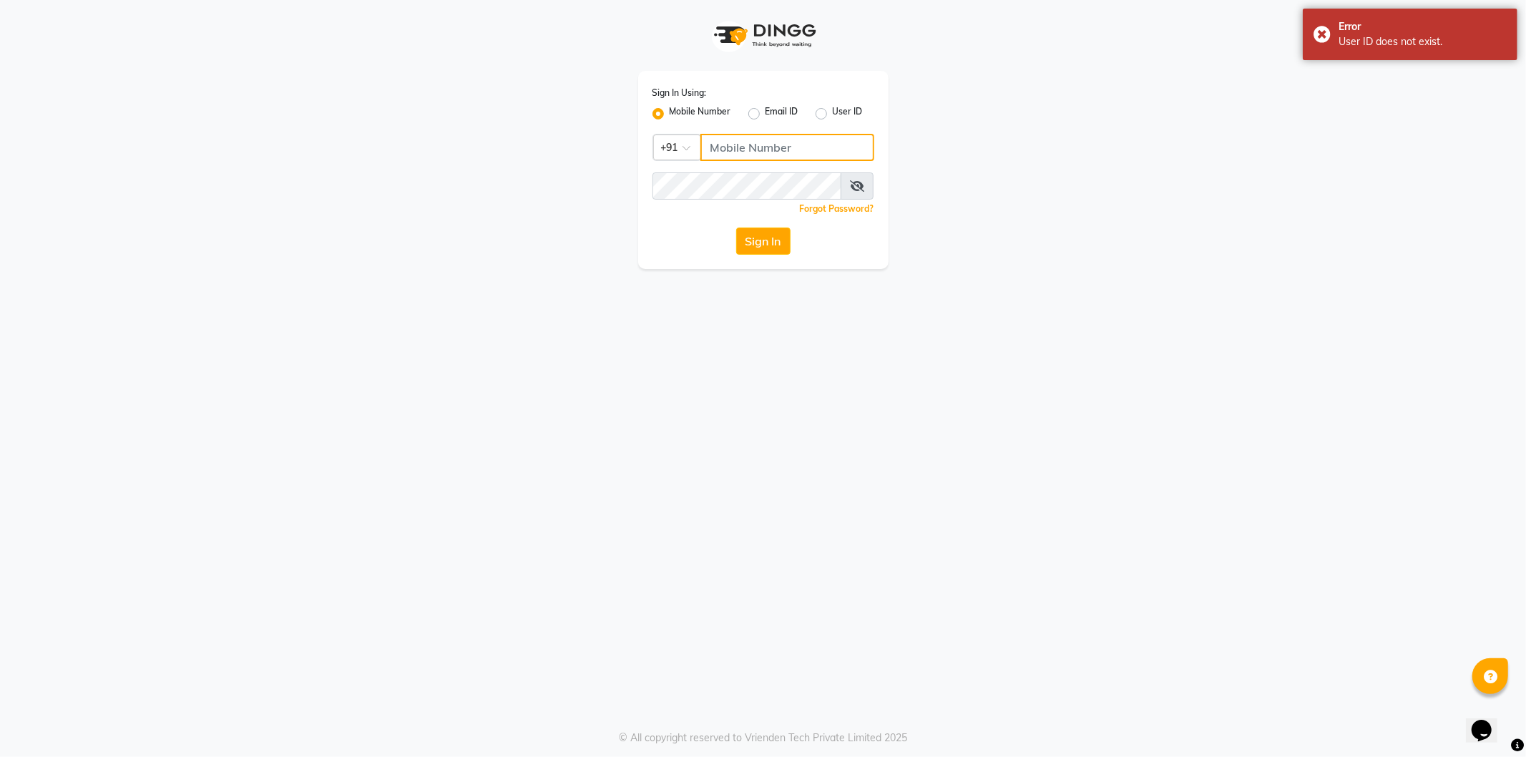
type input "9082030880"
click at [764, 237] on button "Sign In" at bounding box center [763, 241] width 54 height 27
